Goal: Information Seeking & Learning: Find specific page/section

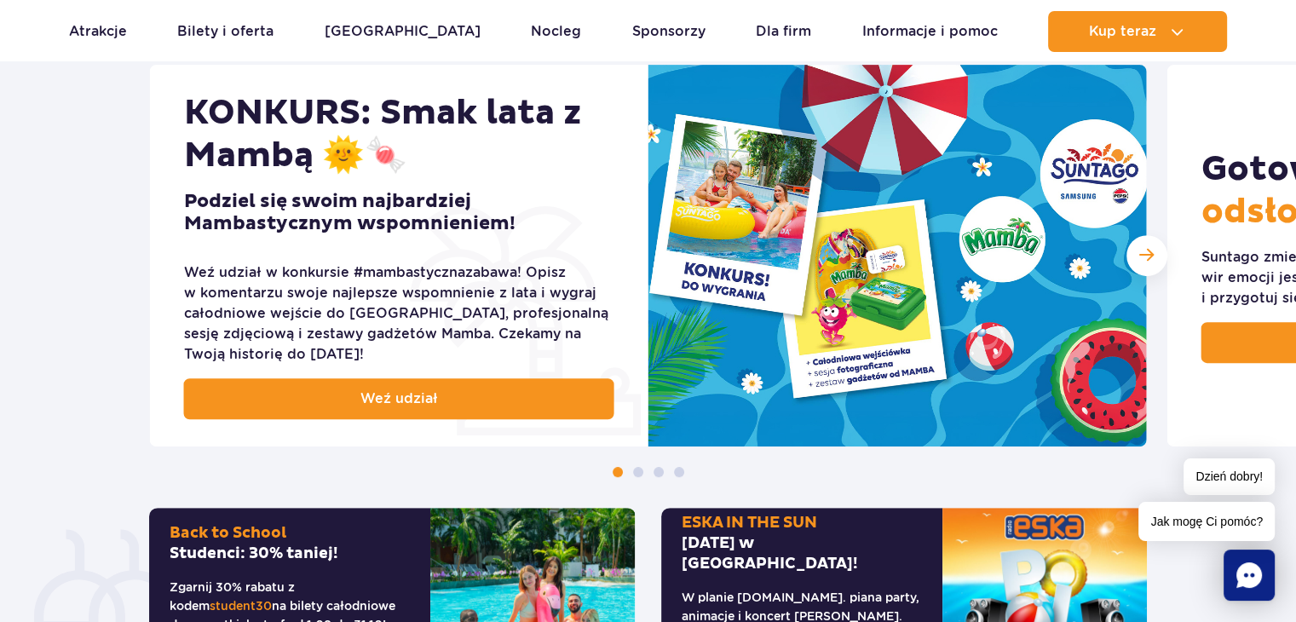
scroll to position [716, 0]
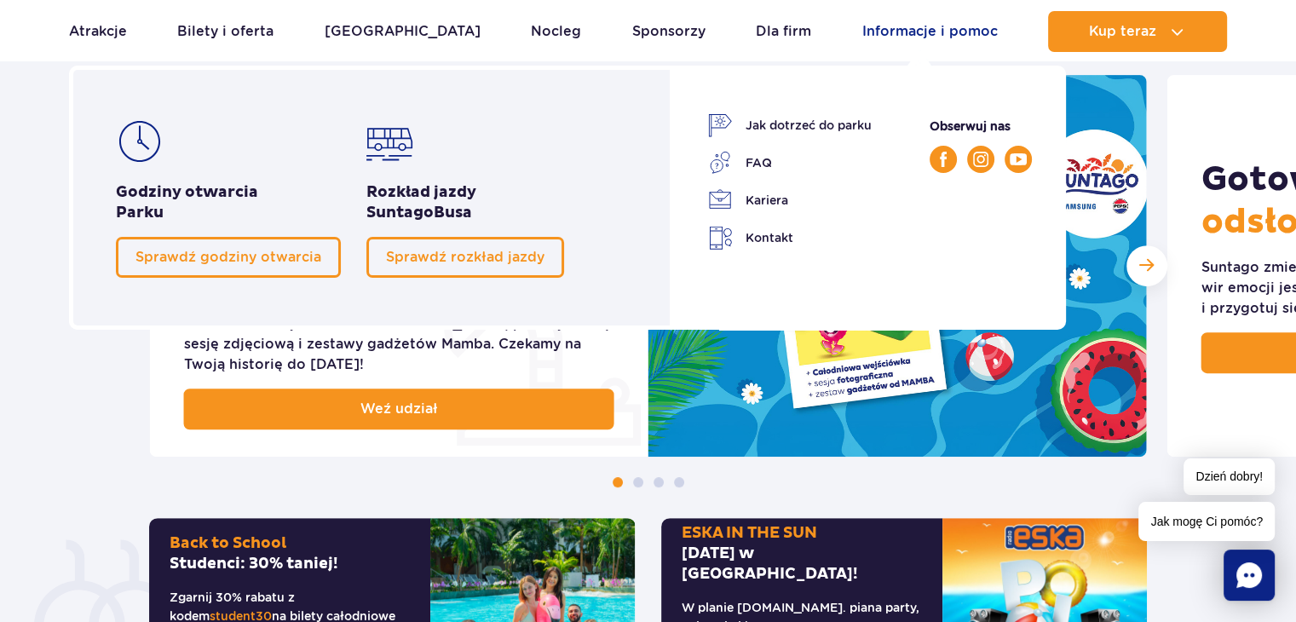
click at [899, 39] on link "Informacje i pomoc" at bounding box center [929, 31] width 135 height 41
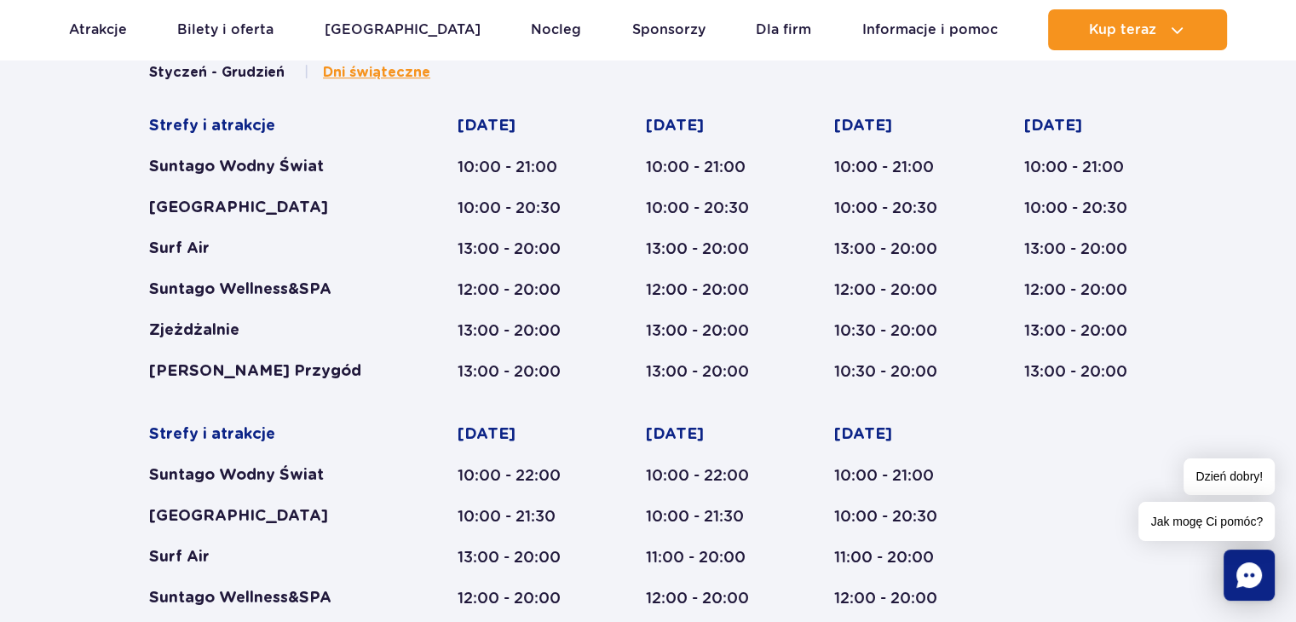
scroll to position [813, 0]
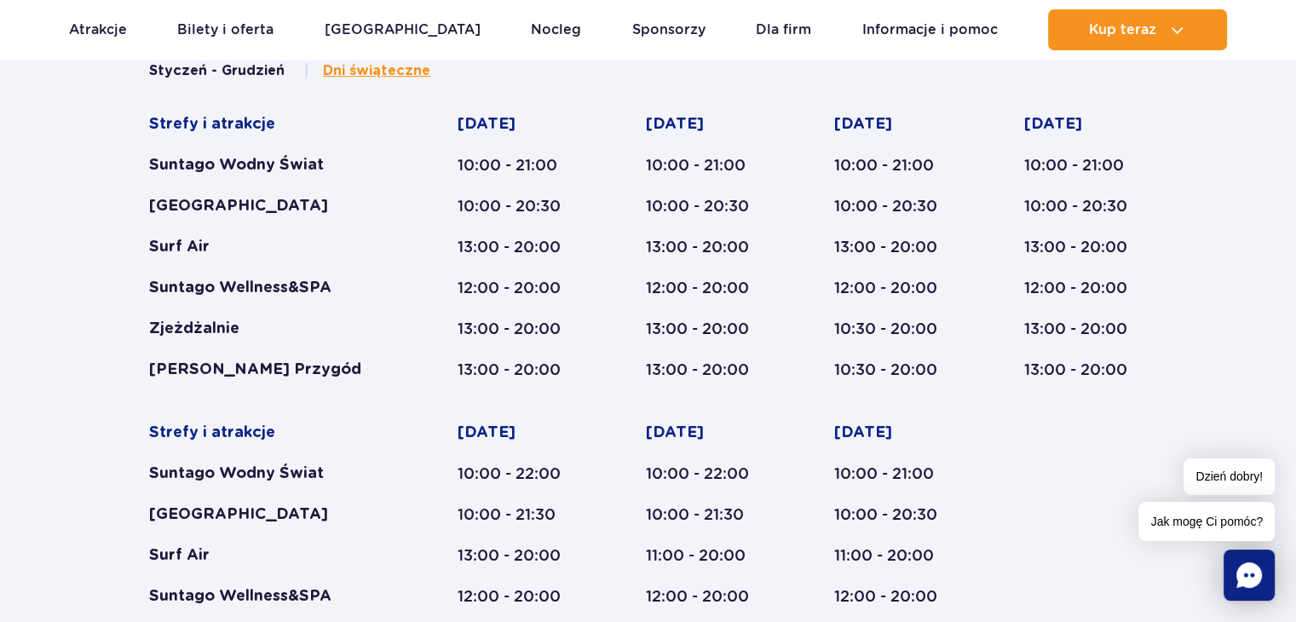
click at [1217, 311] on div "Godziny otwarcia parku Styczeń - Grudzień Dni świąteczne Strefy i atrakcje Sunt…" at bounding box center [648, 535] width 1296 height 1075
